Goal: Task Accomplishment & Management: Manage account settings

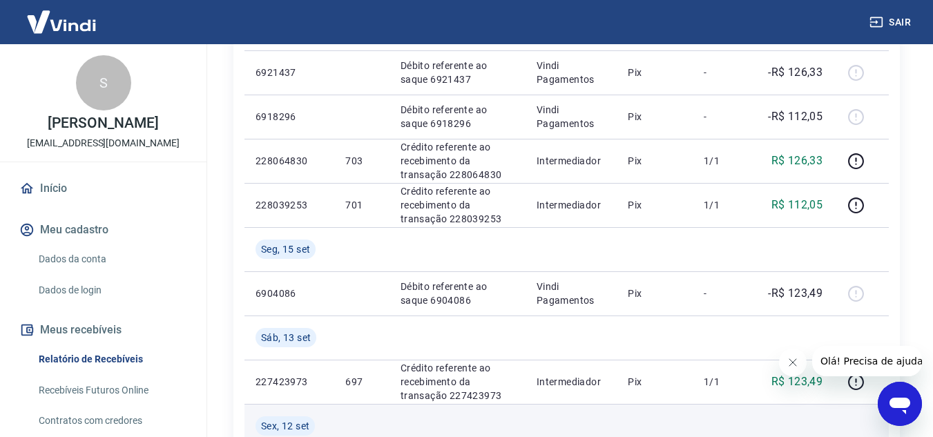
scroll to position [345, 0]
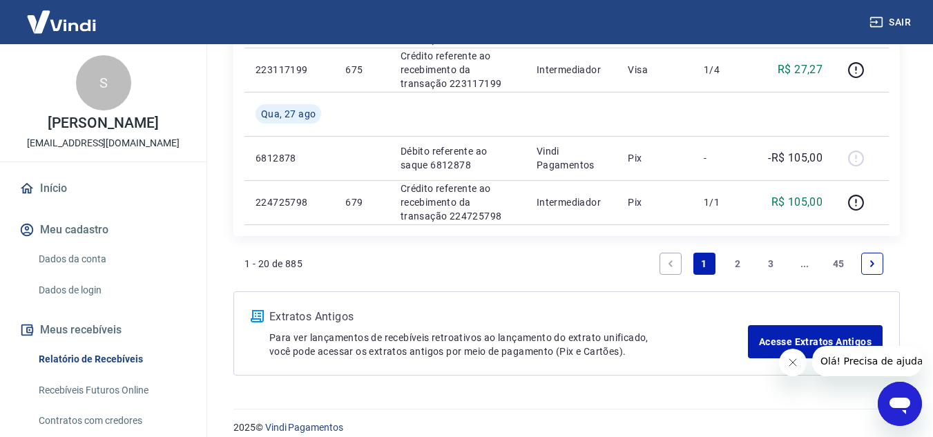
scroll to position [1398, 0]
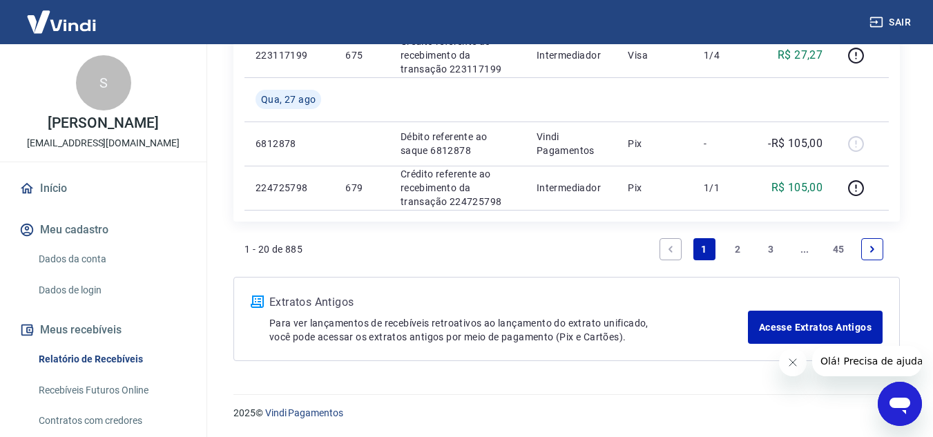
click at [740, 250] on link "2" at bounding box center [737, 249] width 22 height 22
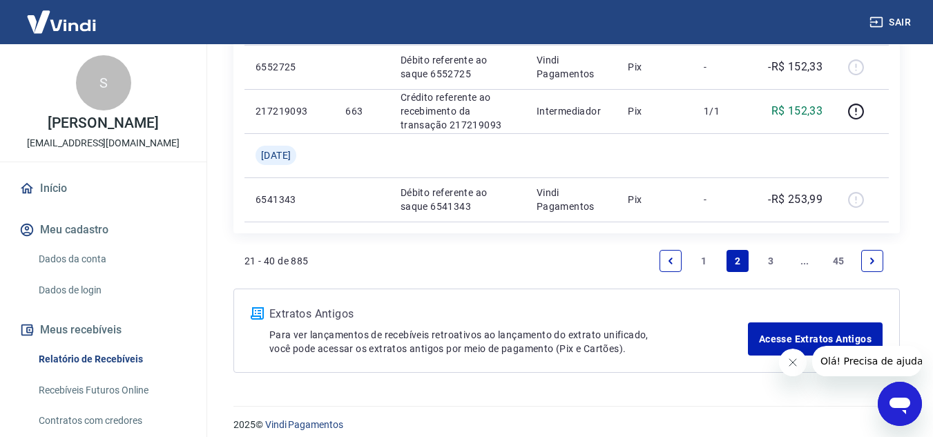
scroll to position [1398, 0]
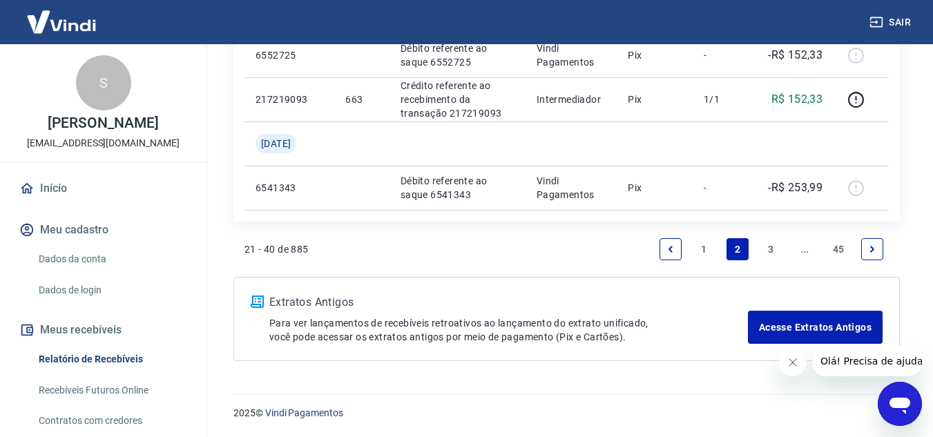
click at [706, 242] on link "1" at bounding box center [704, 249] width 22 height 22
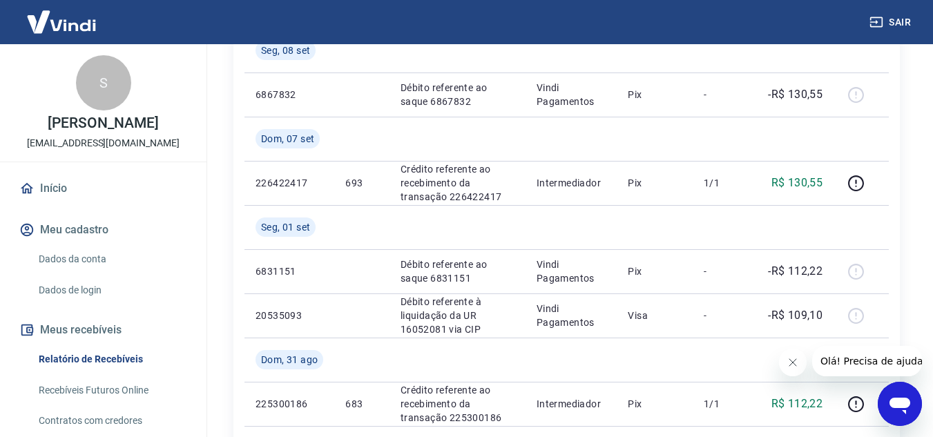
scroll to position [760, 0]
